Goal: Information Seeking & Learning: Learn about a topic

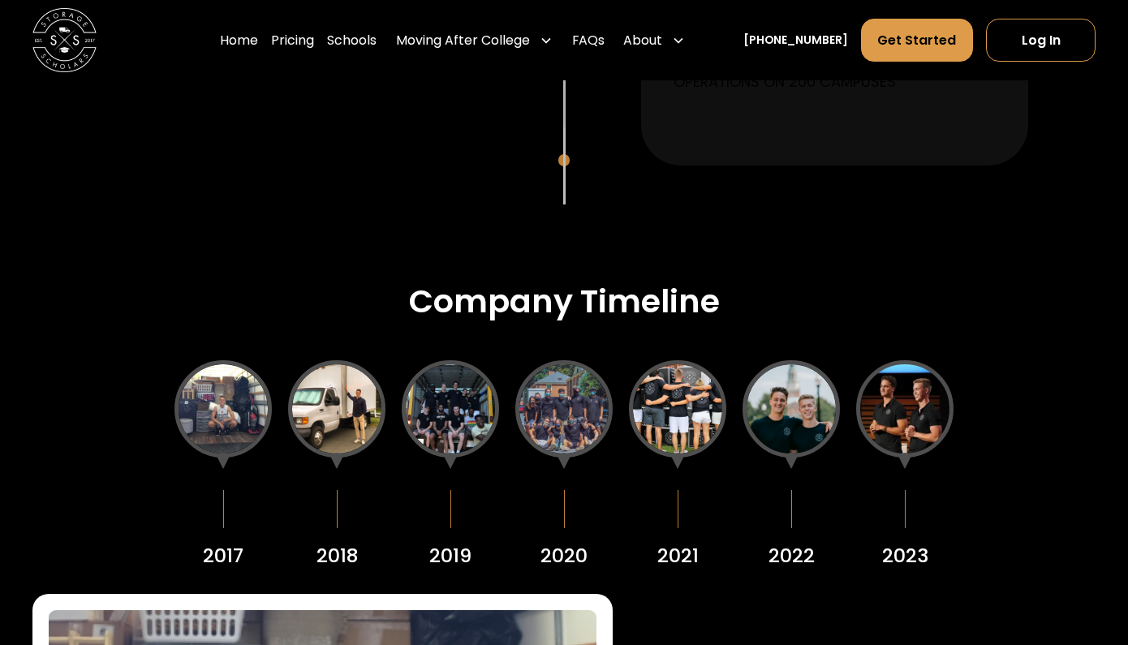
scroll to position [1797, 0]
click at [910, 413] on div at bounding box center [904, 409] width 97 height 97
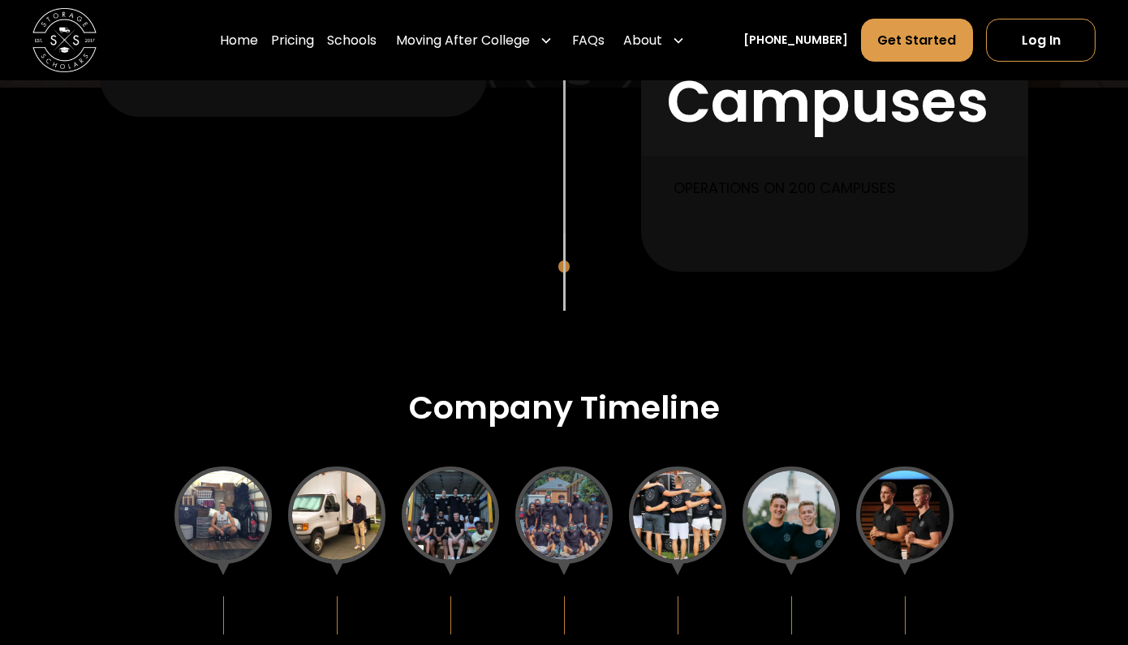
scroll to position [1697, 0]
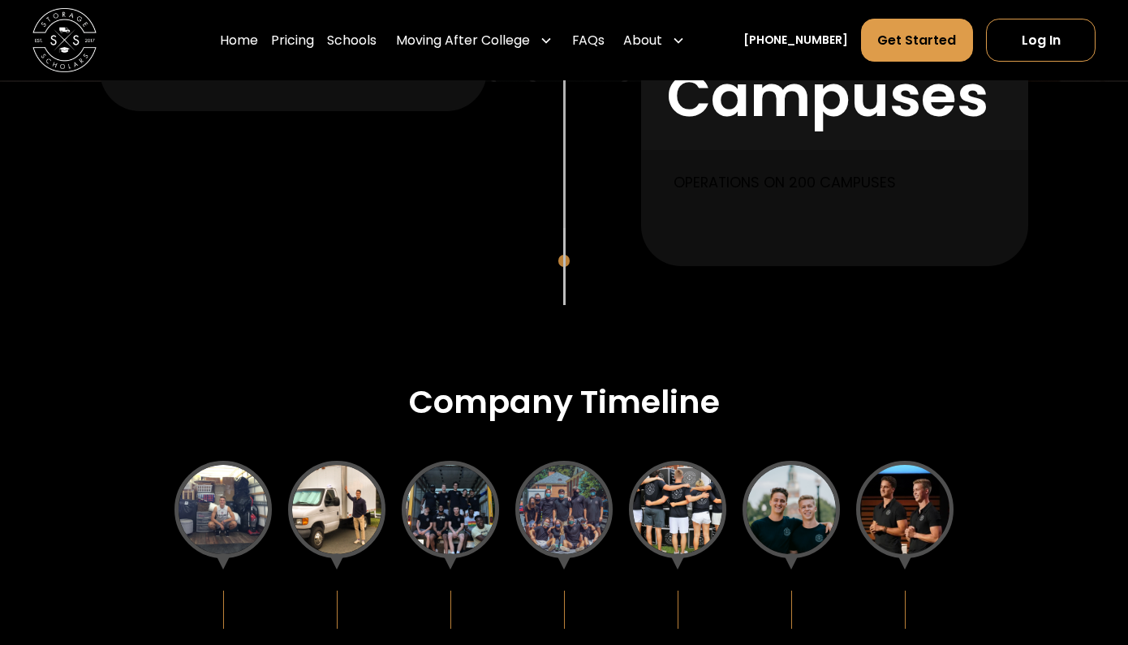
click at [231, 504] on div at bounding box center [222, 509] width 97 height 97
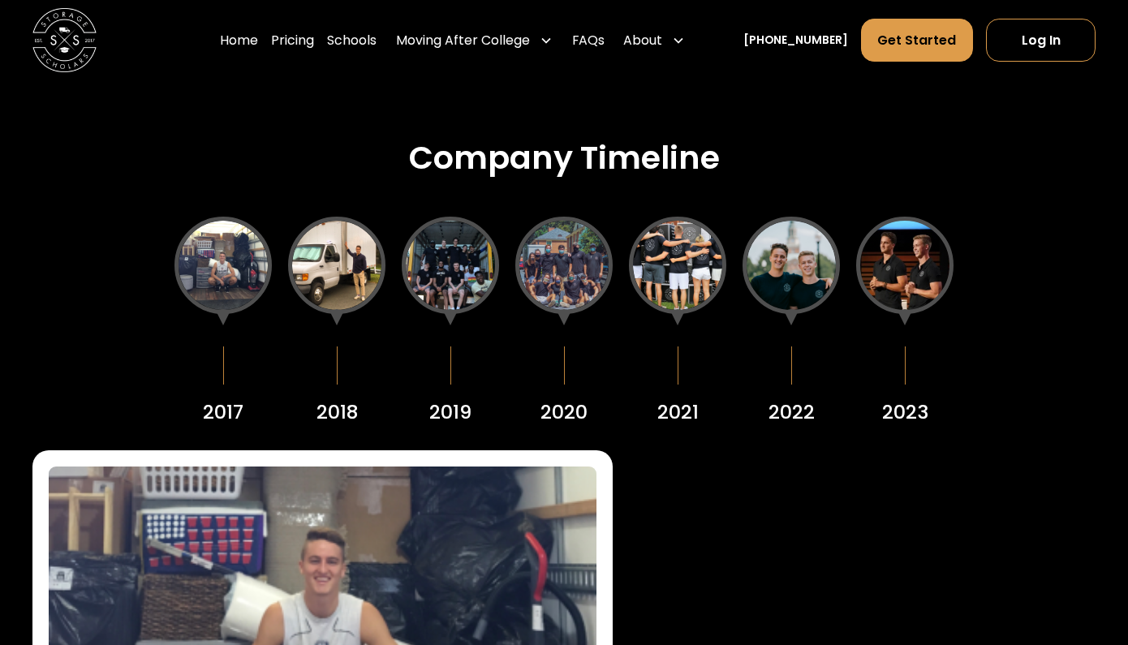
scroll to position [2014, 0]
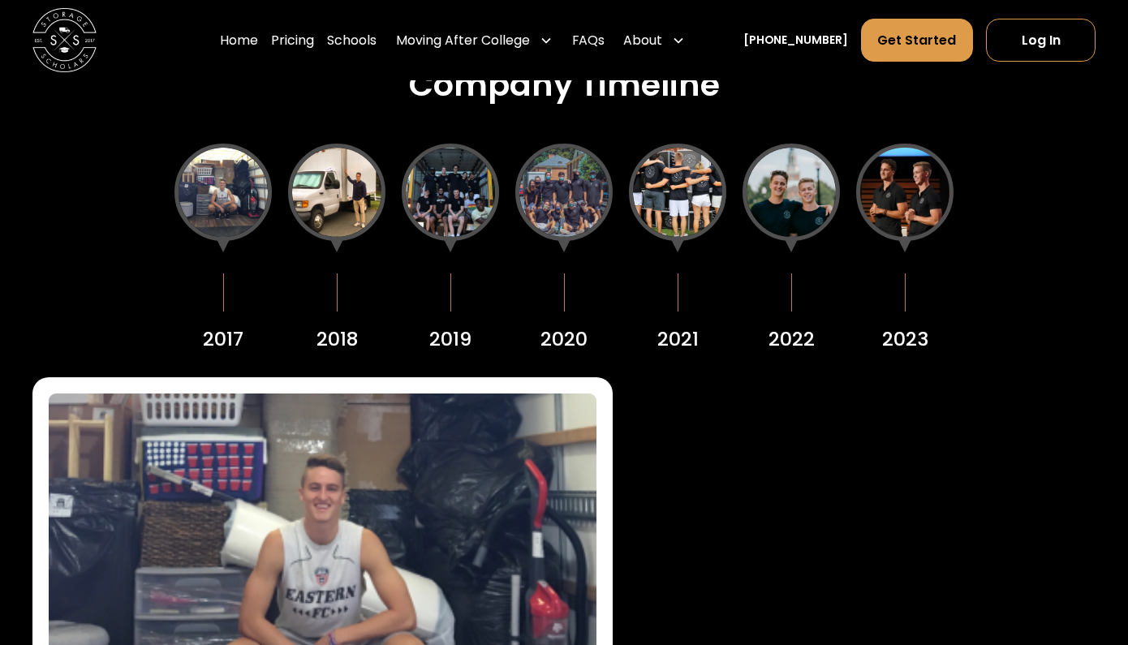
click at [912, 189] on div at bounding box center [904, 192] width 97 height 97
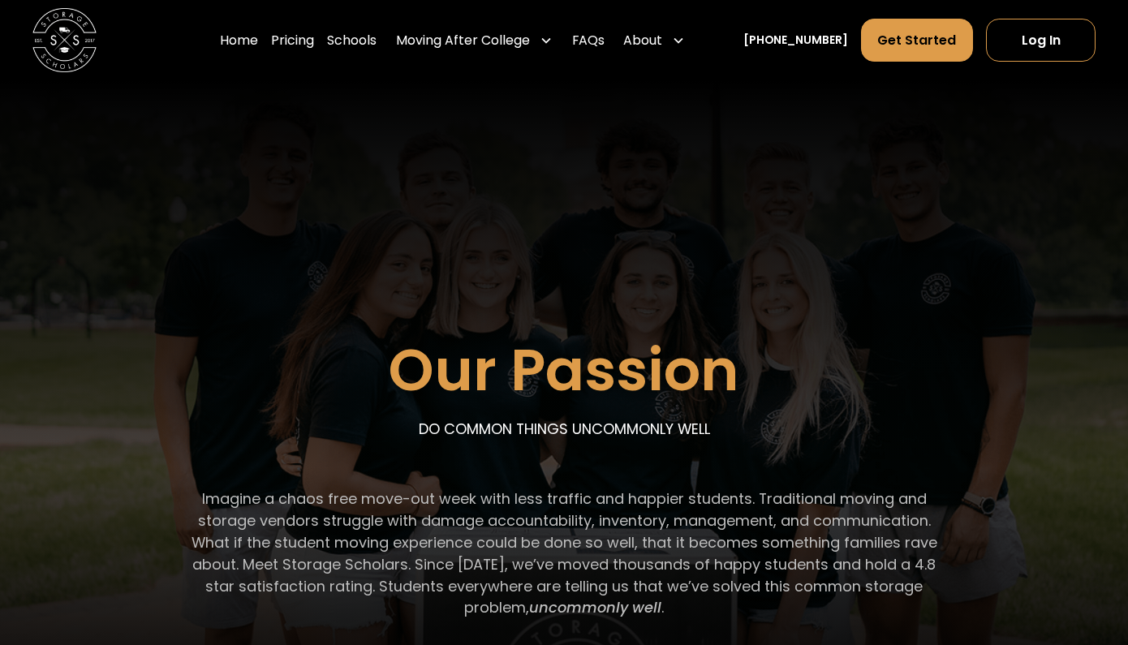
scroll to position [0, 0]
click at [314, 43] on link "Pricing" at bounding box center [292, 40] width 43 height 45
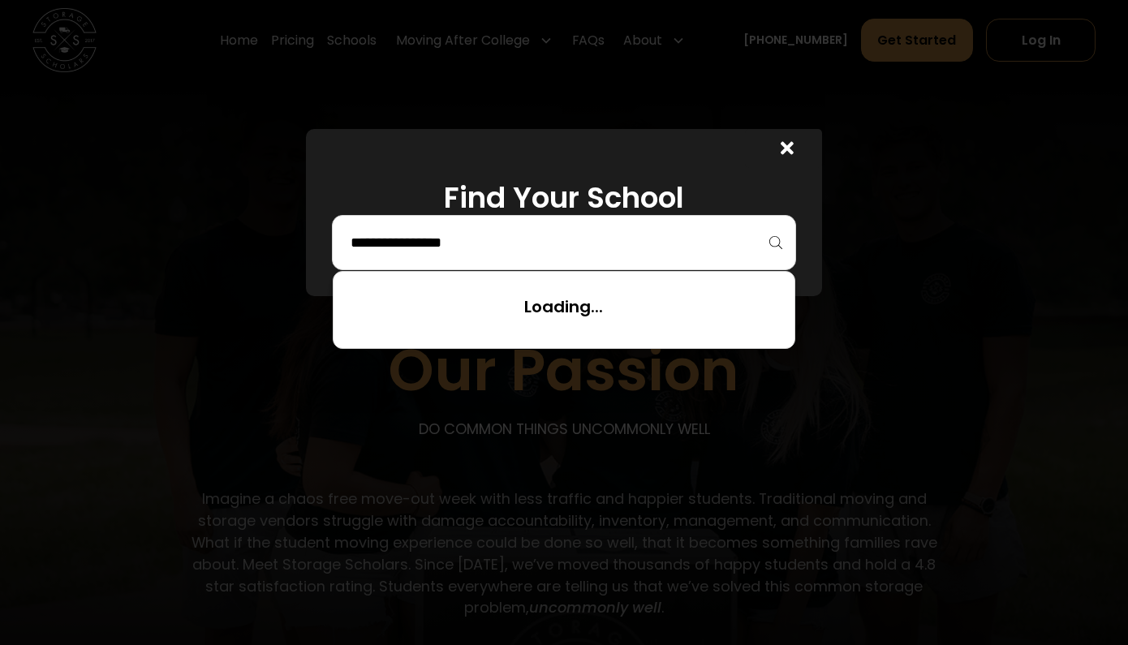
click at [735, 244] on input "search" at bounding box center [564, 243] width 430 height 28
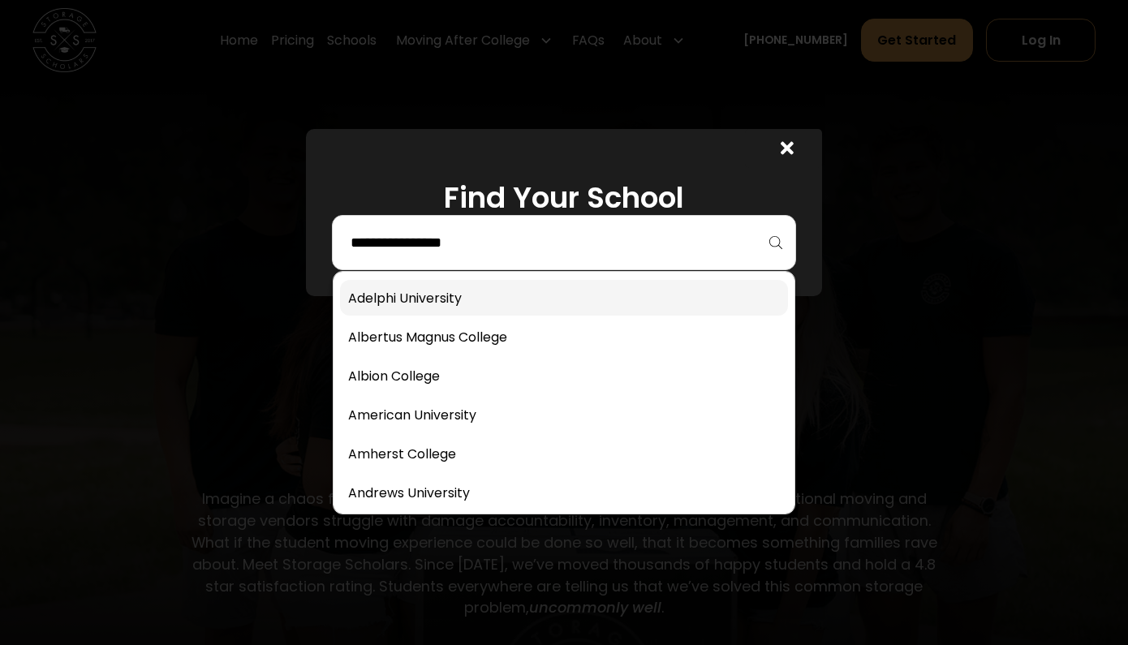
click at [412, 296] on link at bounding box center [564, 298] width 448 height 36
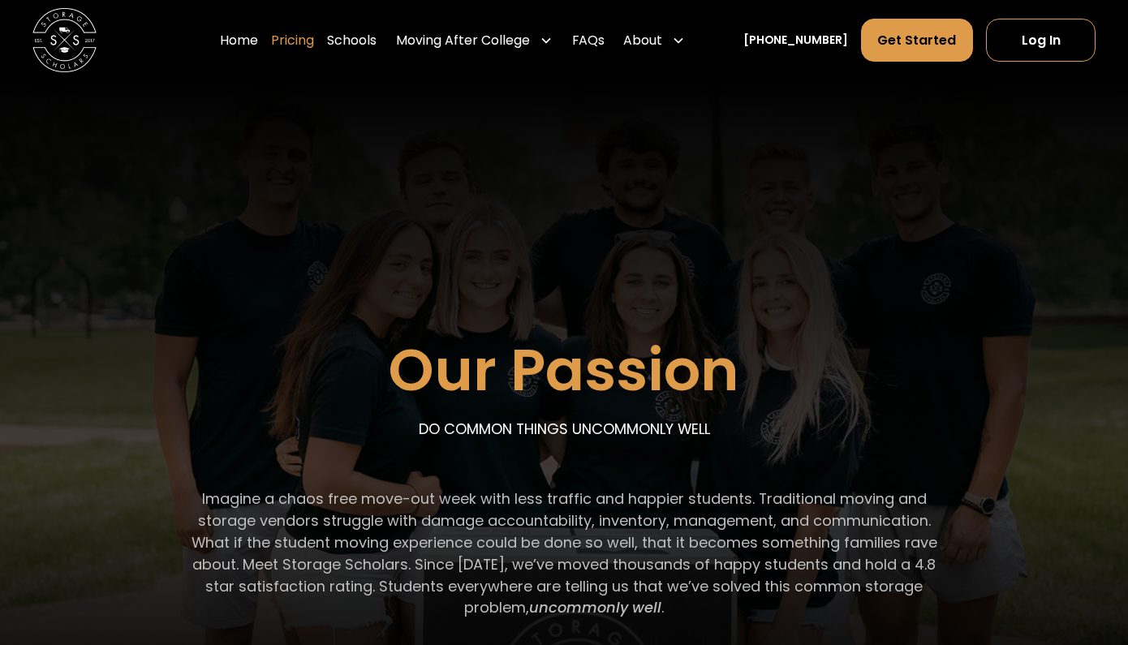
click at [314, 45] on link "Pricing" at bounding box center [292, 40] width 43 height 45
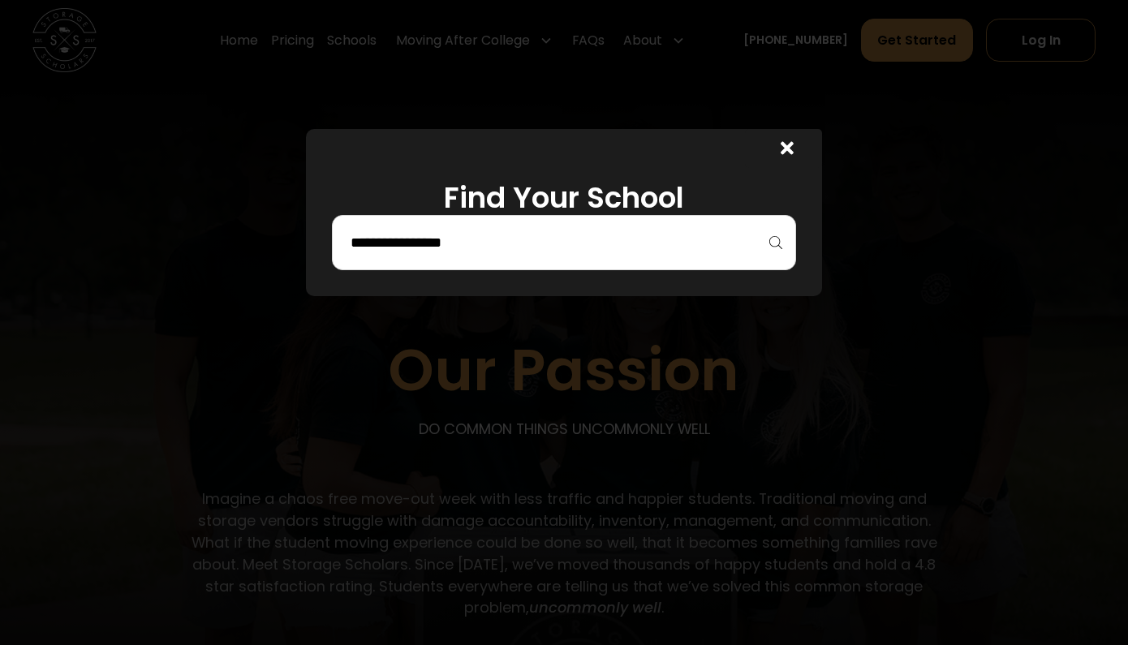
click at [517, 240] on input "search" at bounding box center [564, 243] width 430 height 28
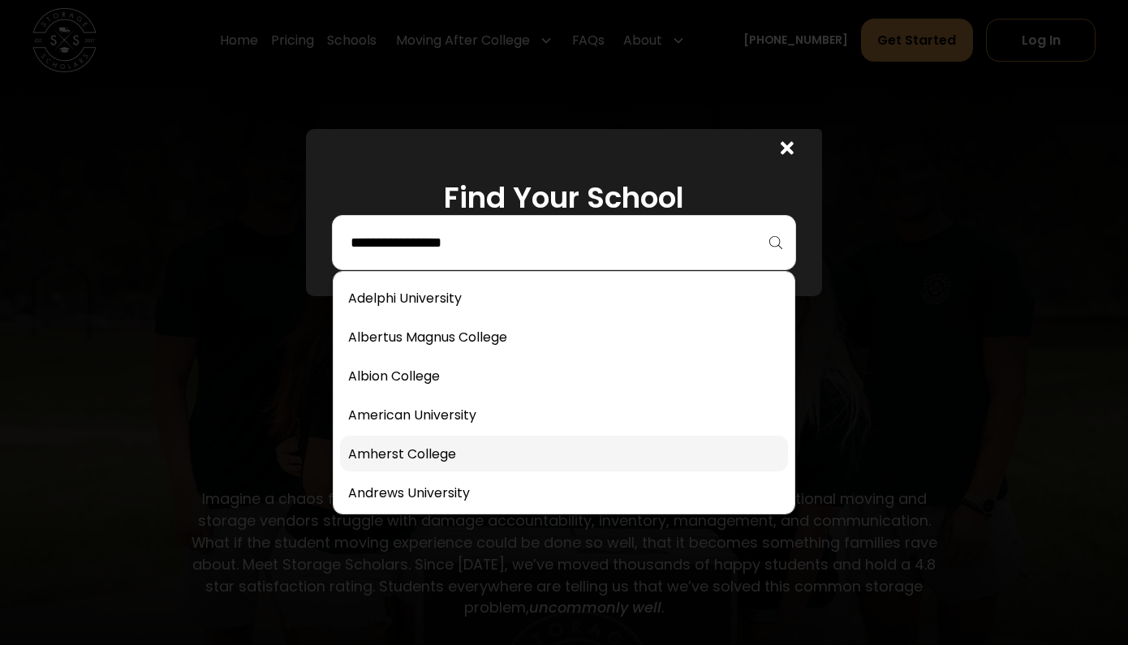
click at [424, 455] on link at bounding box center [564, 454] width 448 height 36
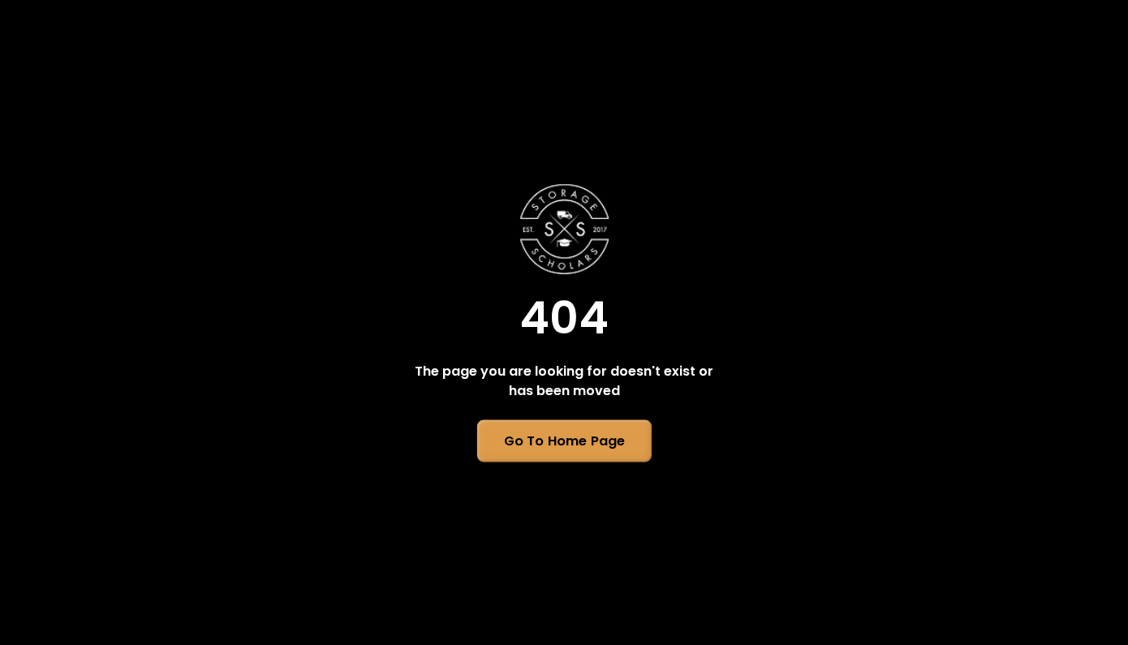
click at [555, 450] on link "Go To Home Page" at bounding box center [563, 441] width 174 height 42
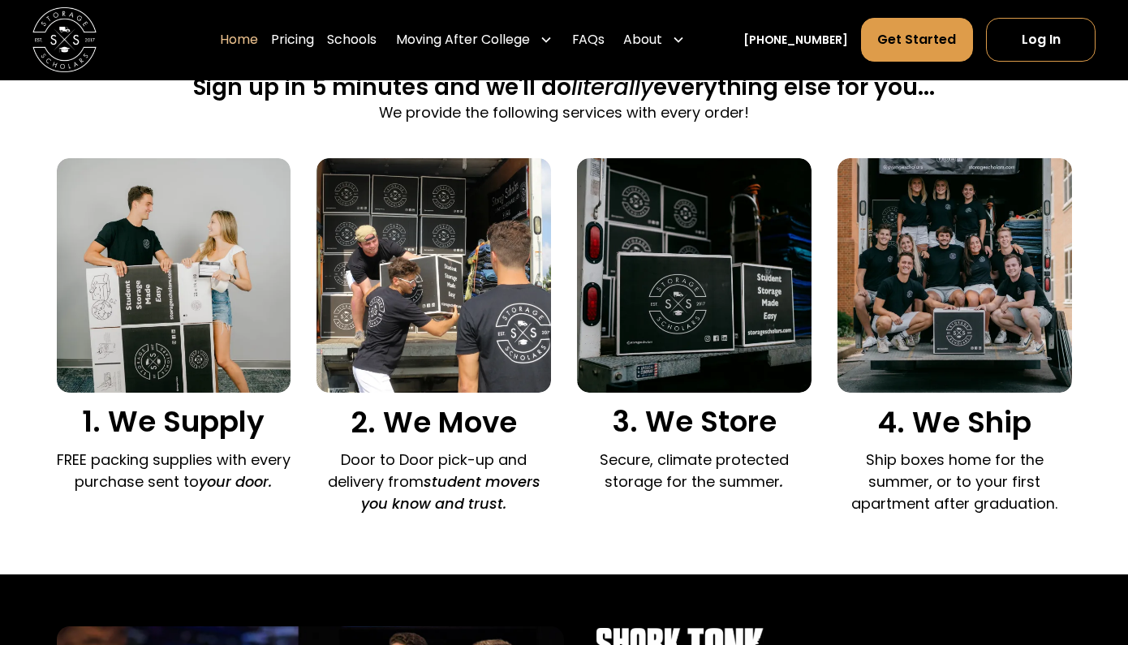
scroll to position [1228, 0]
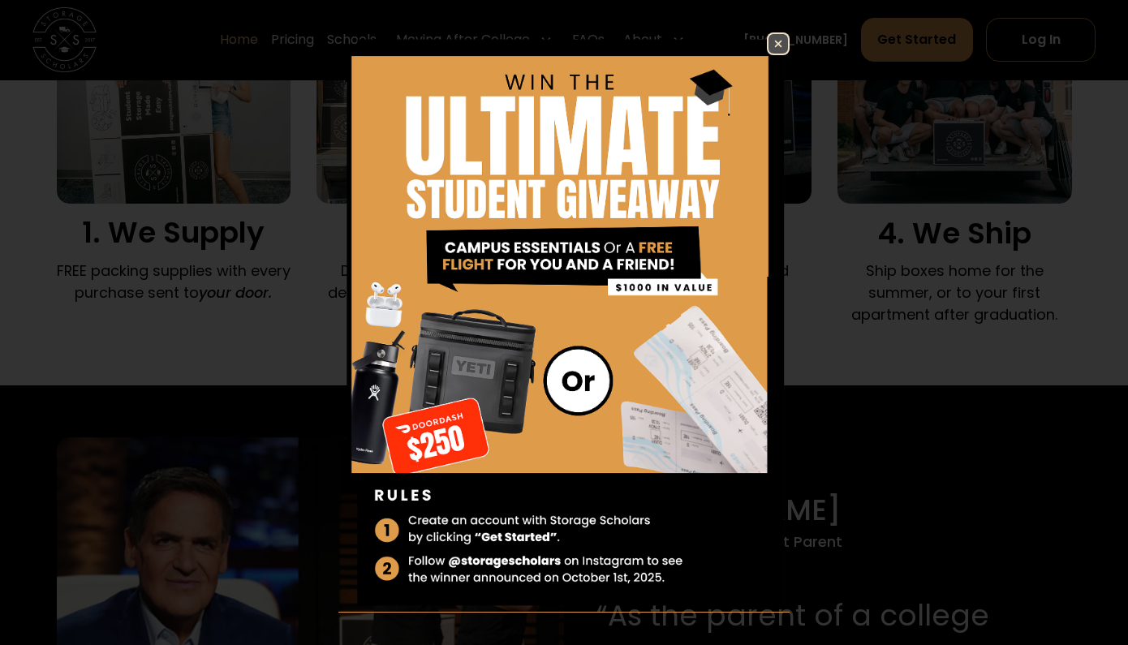
click at [778, 42] on img at bounding box center [778, 43] width 19 height 19
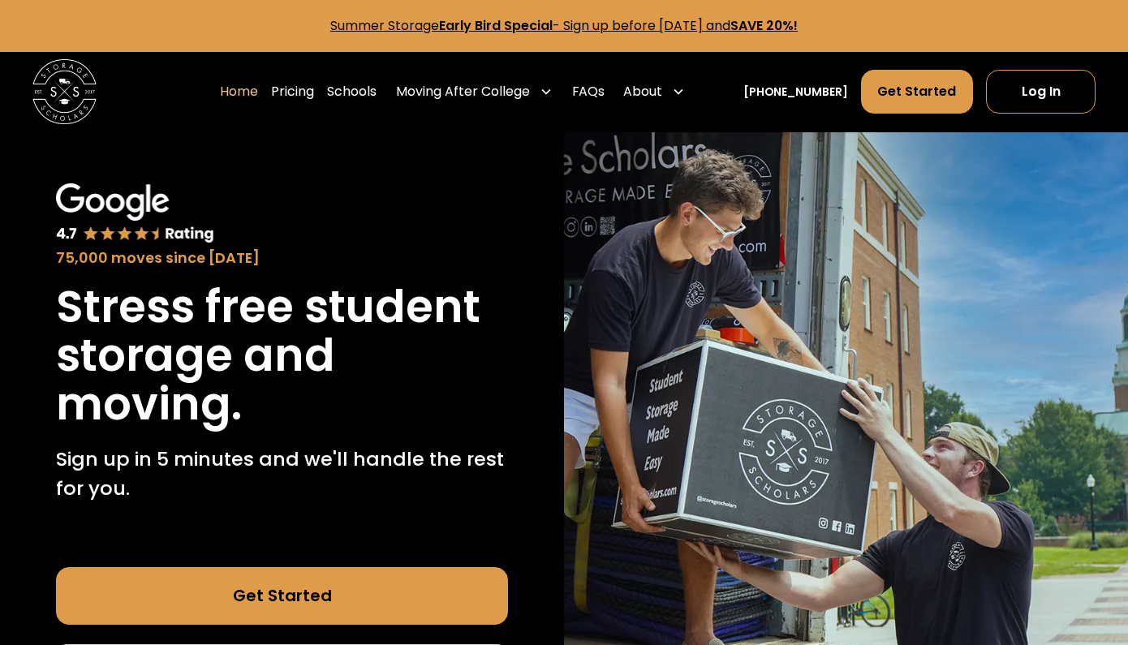
scroll to position [0, 0]
